Goal: Task Accomplishment & Management: Complete application form

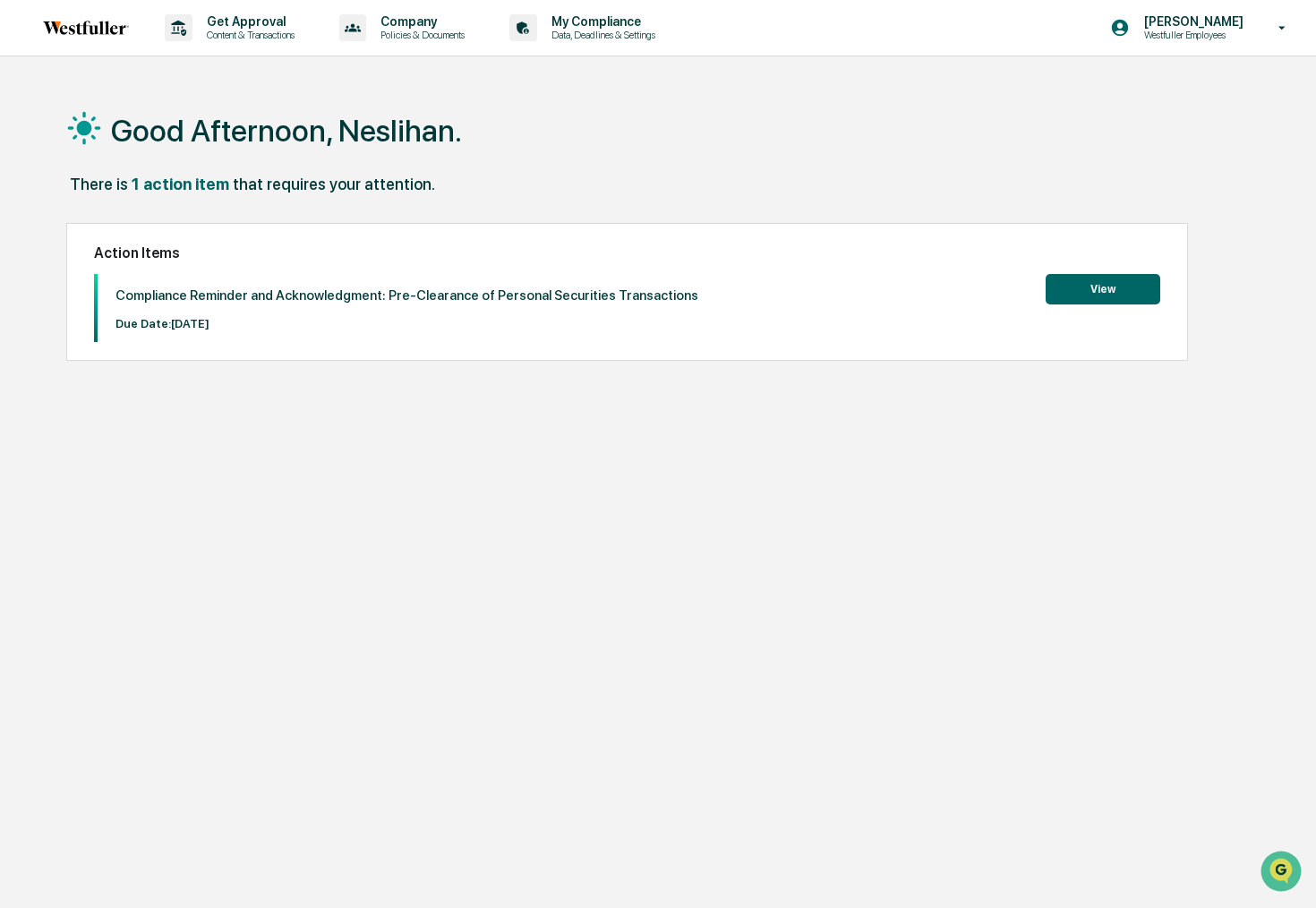
click at [1122, 293] on button "View" at bounding box center [1102, 288] width 115 height 30
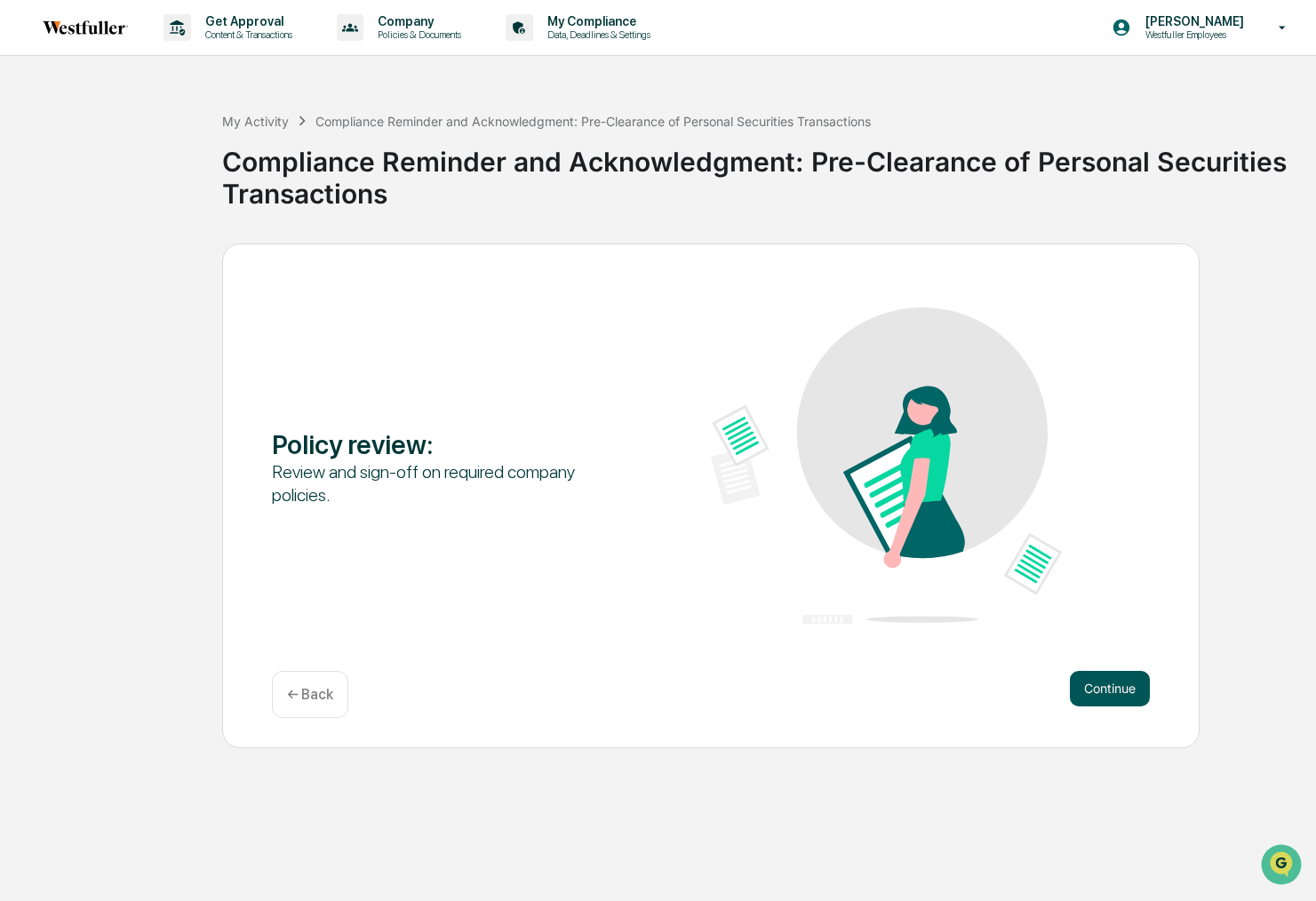
click at [1096, 699] on button "Continue" at bounding box center [1110, 688] width 80 height 36
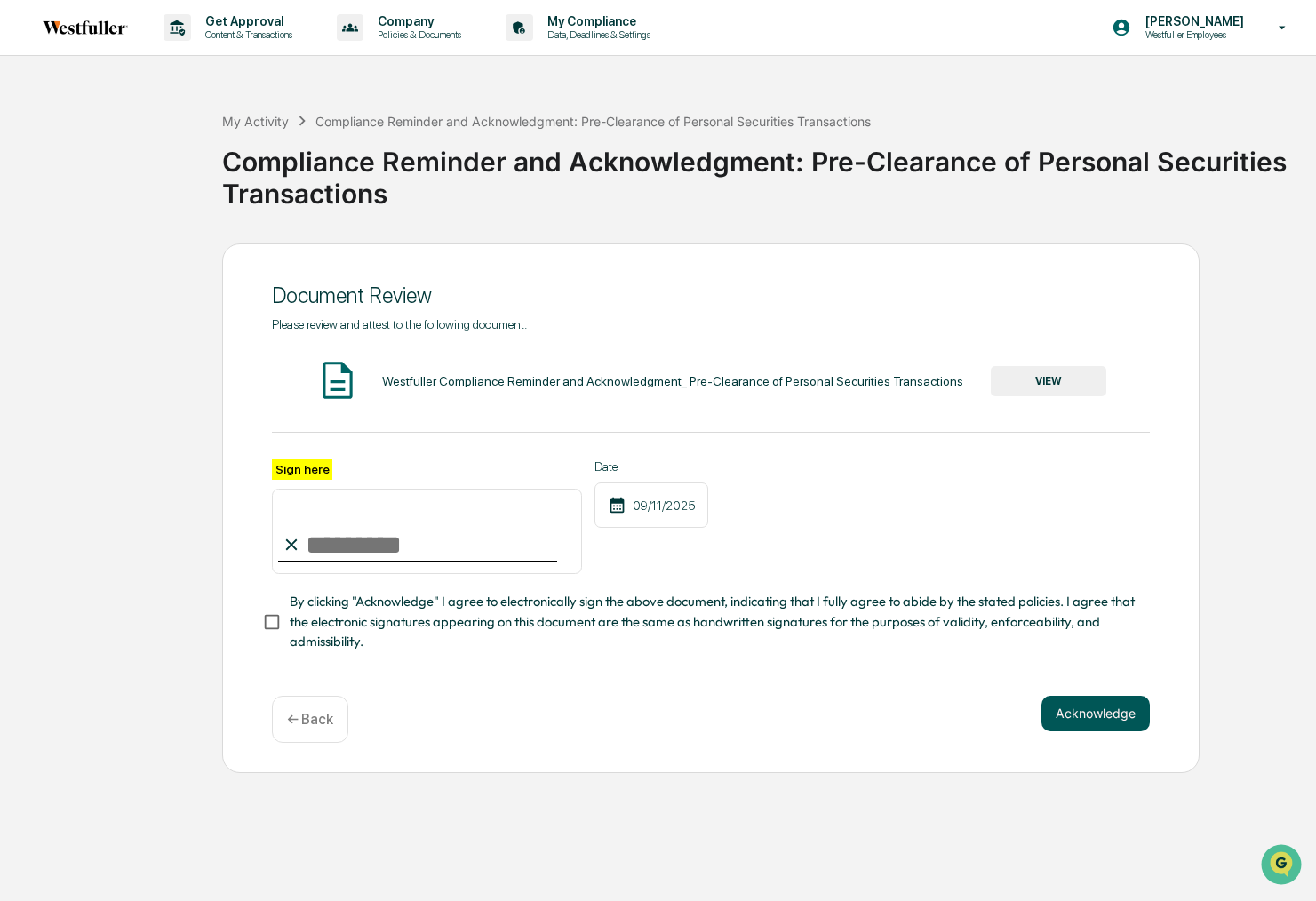
click at [1088, 708] on button "Acknowledge" at bounding box center [1095, 713] width 108 height 36
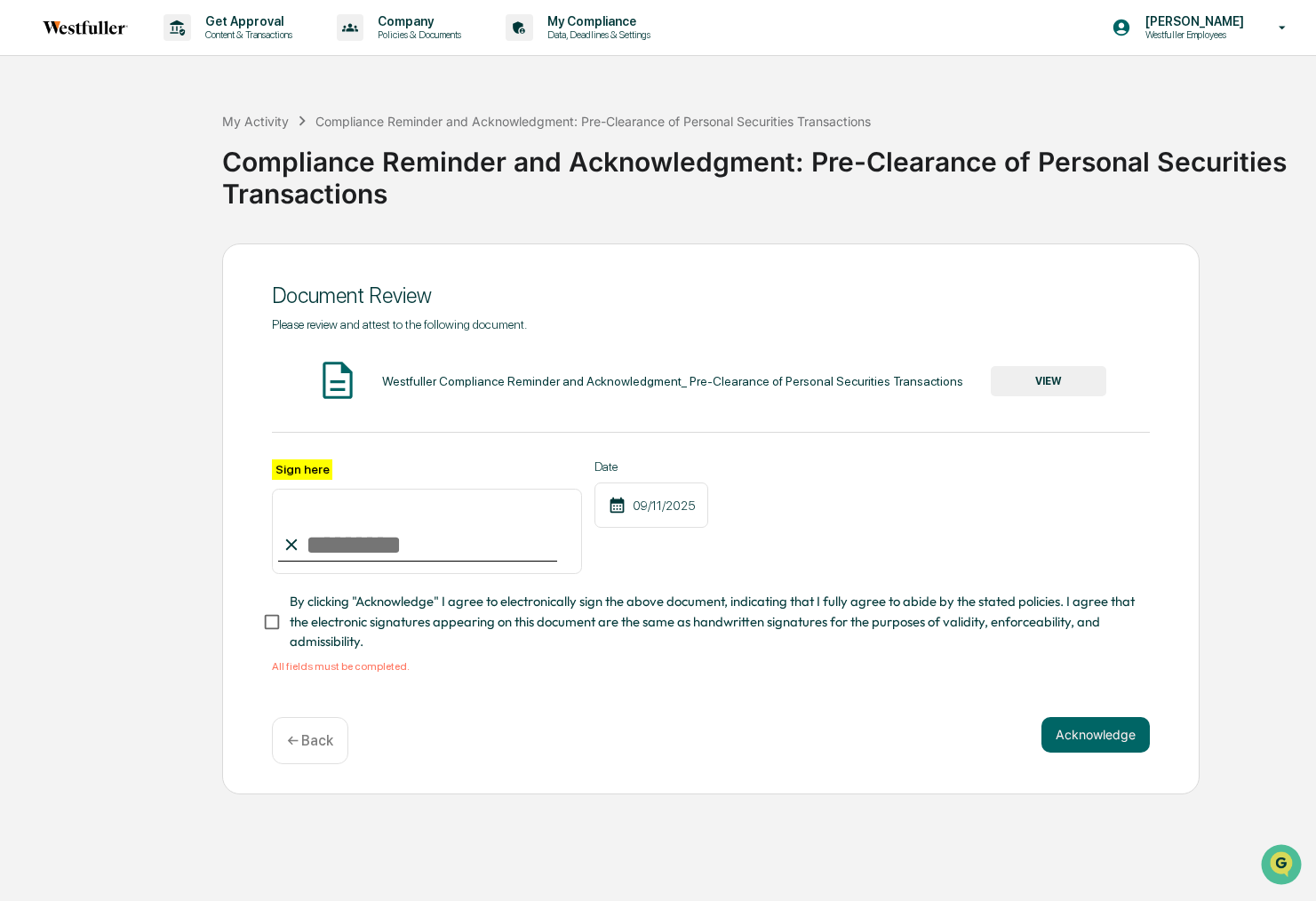
click at [389, 532] on input "Sign here" at bounding box center [426, 531] width 311 height 86
type input "**********"
click at [1096, 746] on button "Acknowledge" at bounding box center [1095, 735] width 108 height 36
click at [1098, 739] on button "Acknowledge" at bounding box center [1095, 735] width 108 height 36
click at [1085, 736] on button "Acknowledge" at bounding box center [1095, 735] width 108 height 36
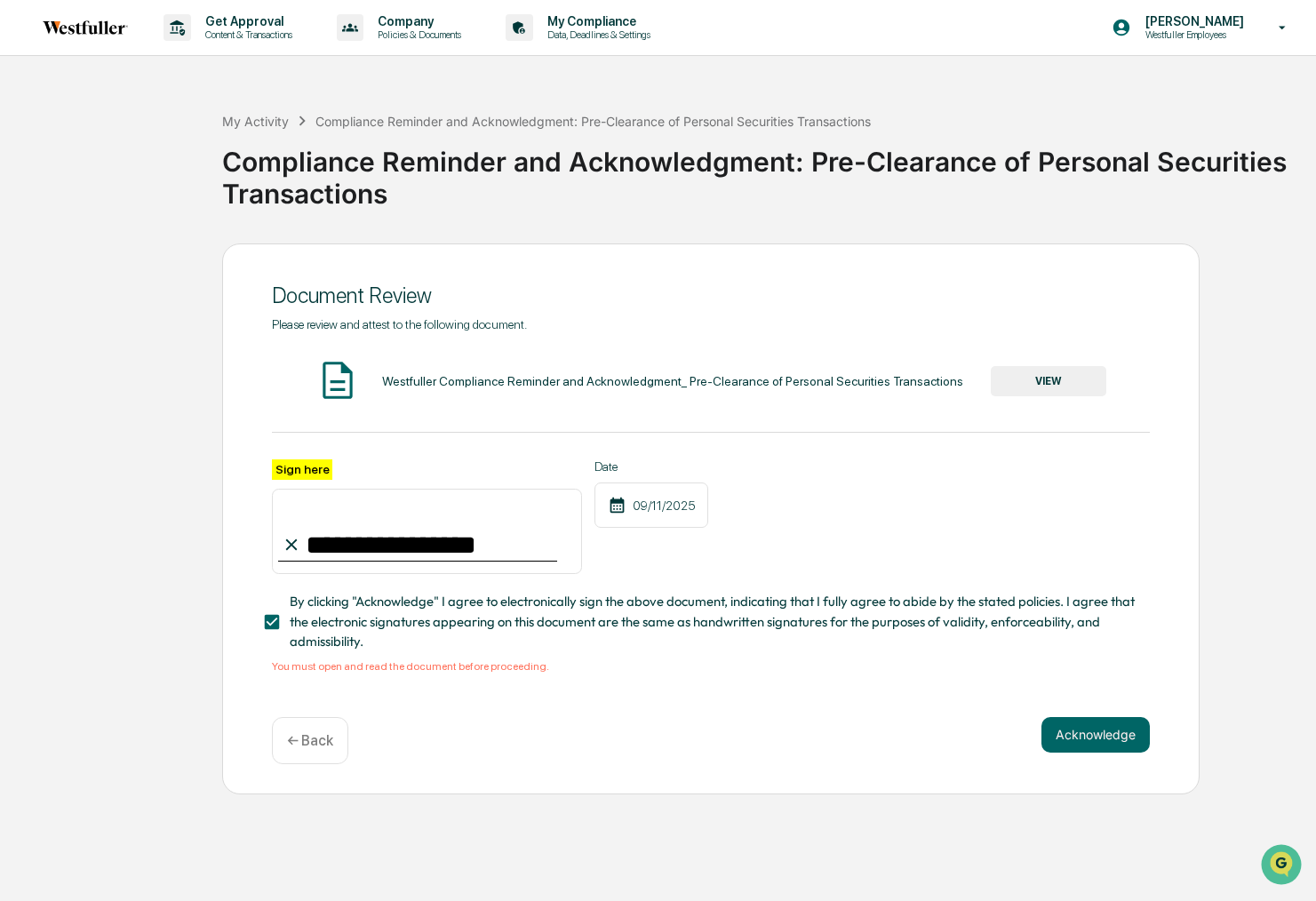
click at [1024, 381] on button "VIEW" at bounding box center [1048, 380] width 116 height 30
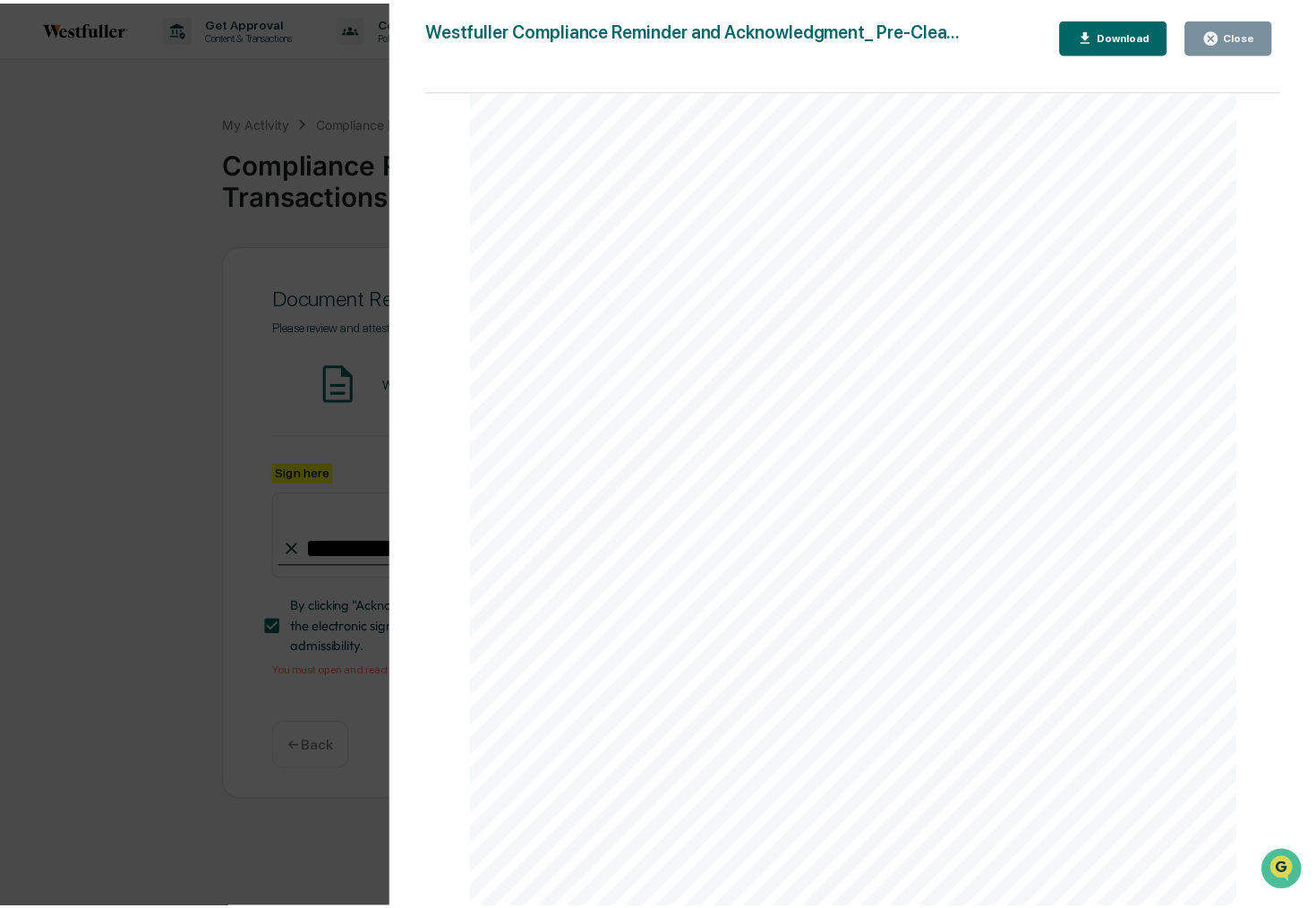
scroll to position [223, 0]
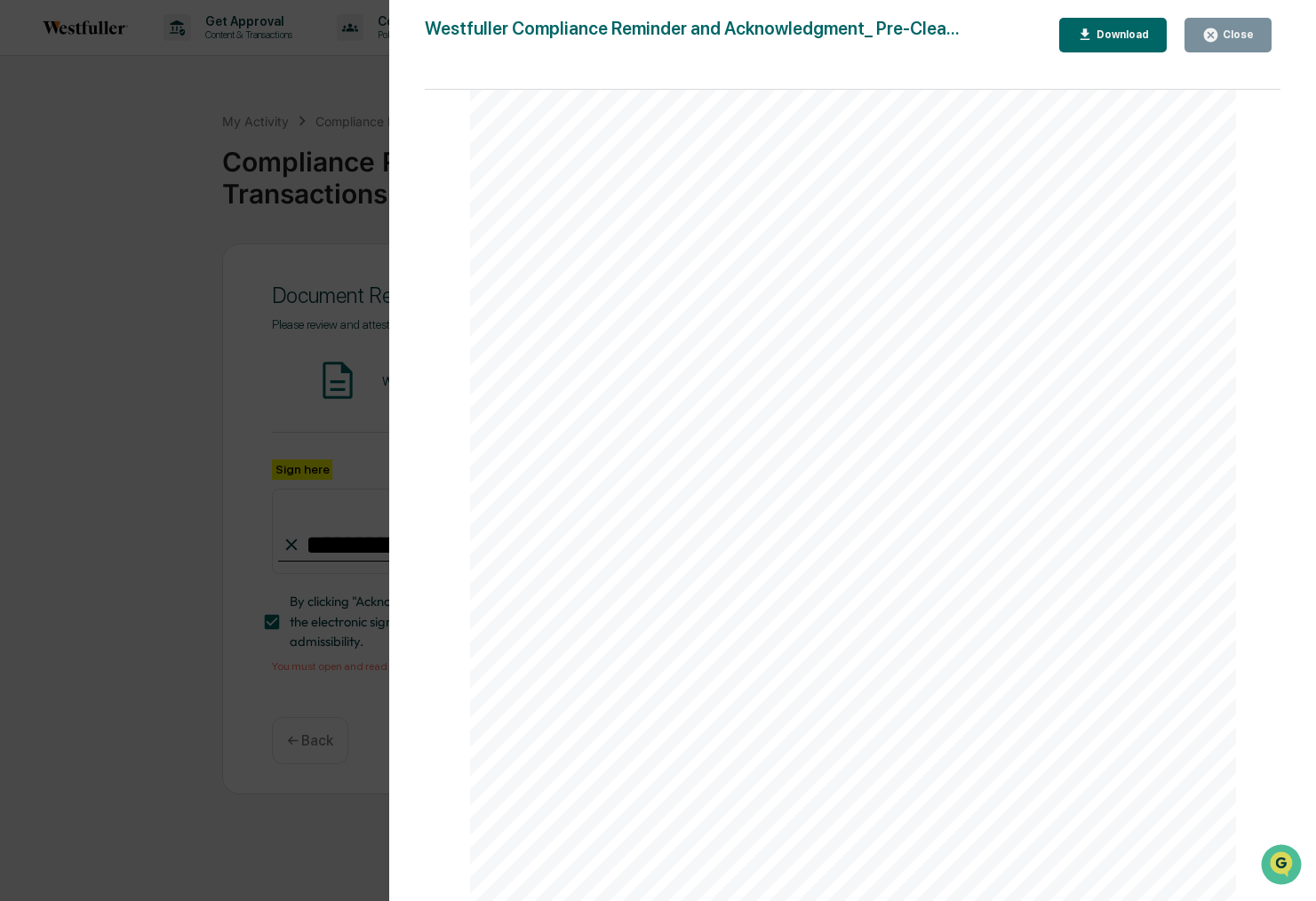
click at [1254, 27] on button "Close" at bounding box center [1227, 35] width 87 height 35
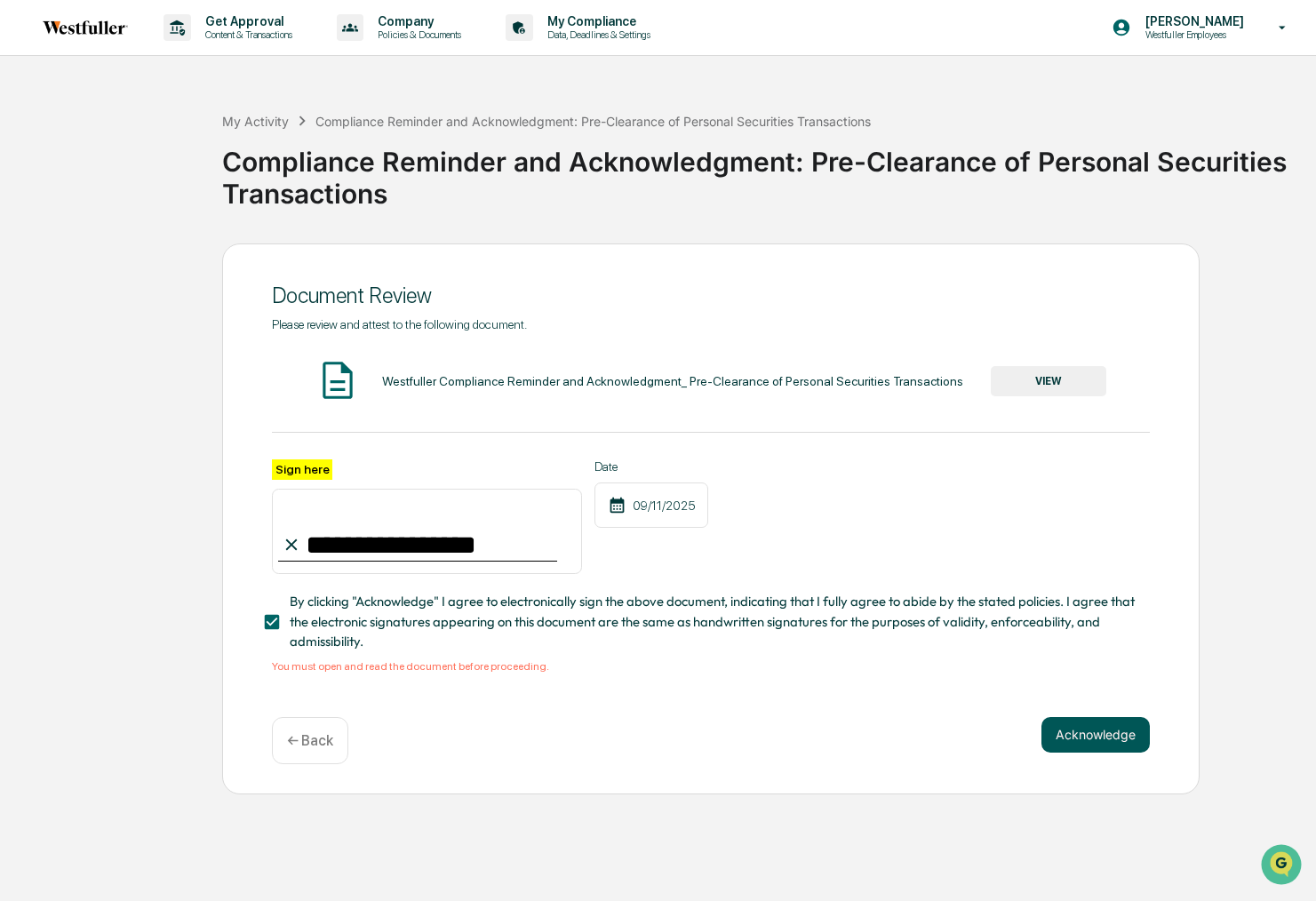
click at [1098, 739] on button "Acknowledge" at bounding box center [1095, 735] width 108 height 36
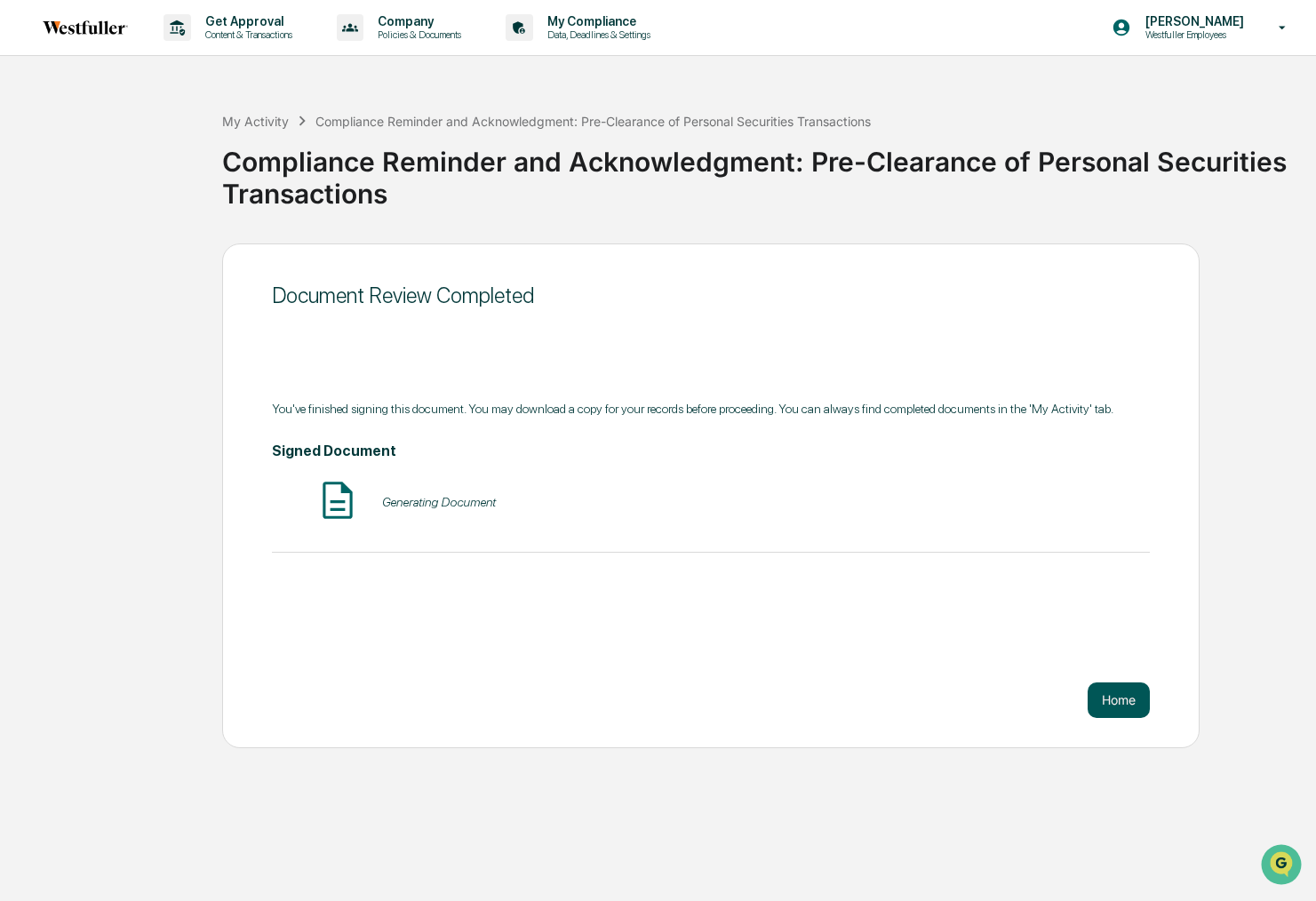
click at [1120, 695] on button "Home" at bounding box center [1119, 700] width 62 height 36
